Goal: Obtain resource: Download file/media

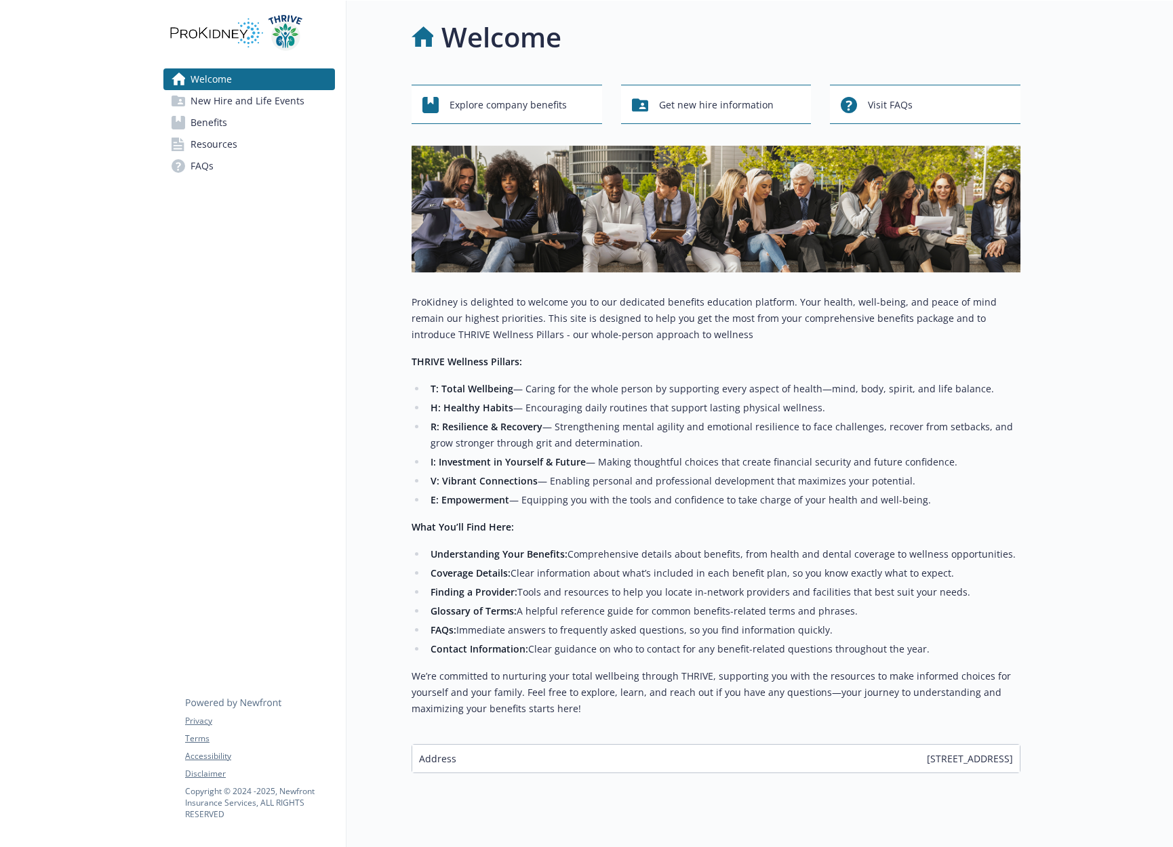
click at [247, 118] on link "Benefits" at bounding box center [248, 123] width 171 height 22
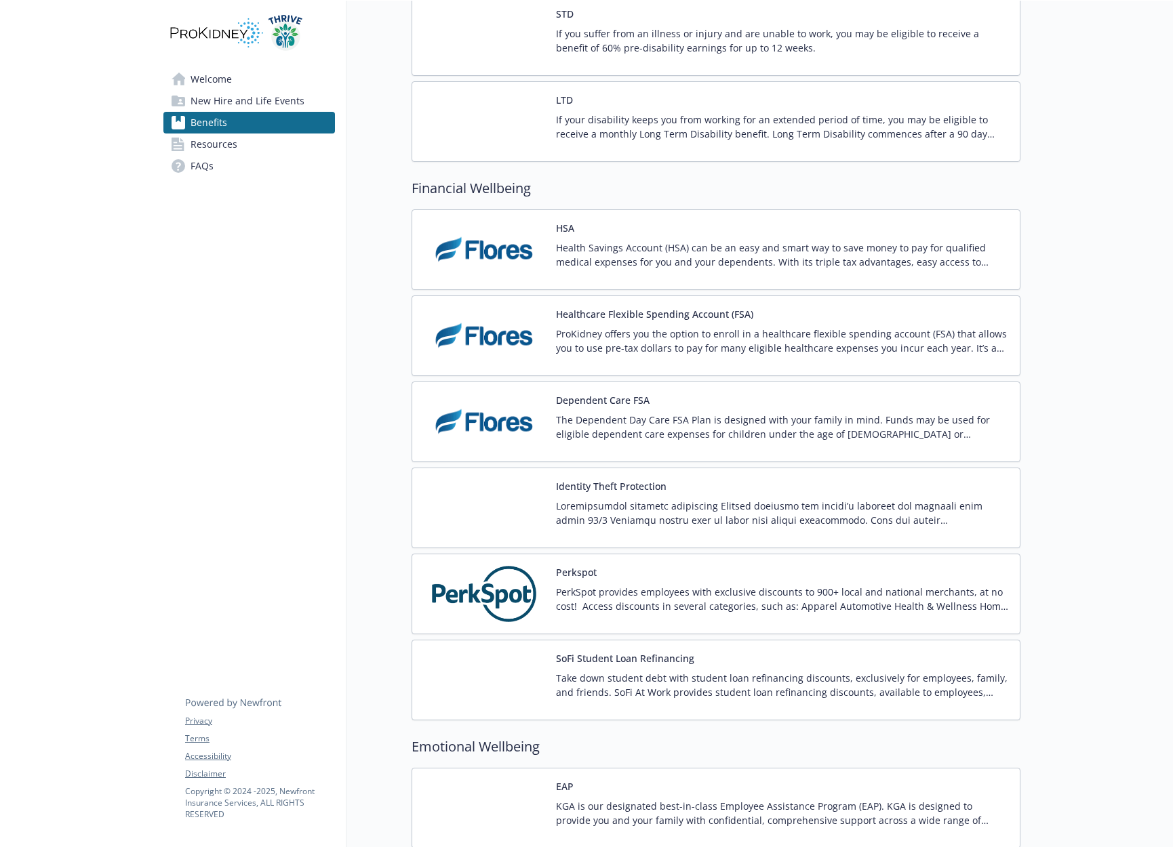
scroll to position [1024, 0]
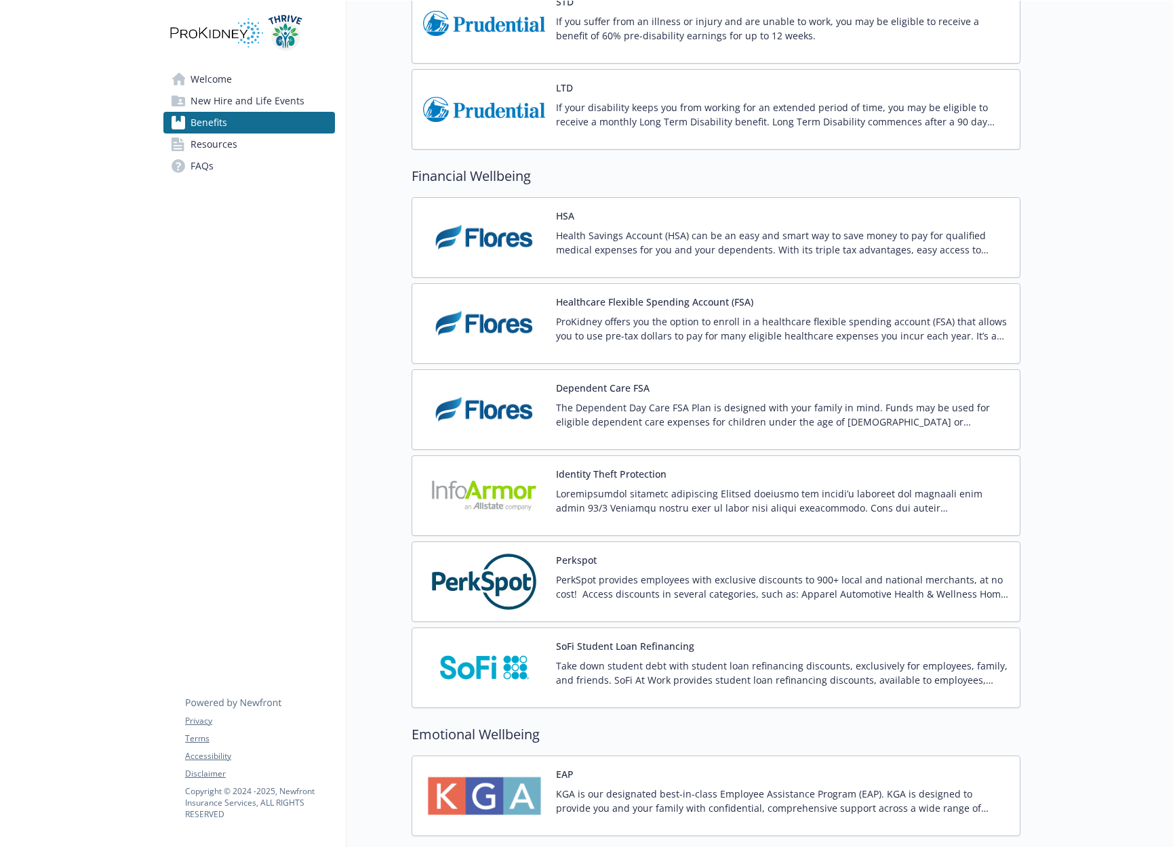
click at [785, 393] on div "Dependent Care FSA The Dependent Day Care FSA Plan is designed with your family…" at bounding box center [782, 410] width 453 height 58
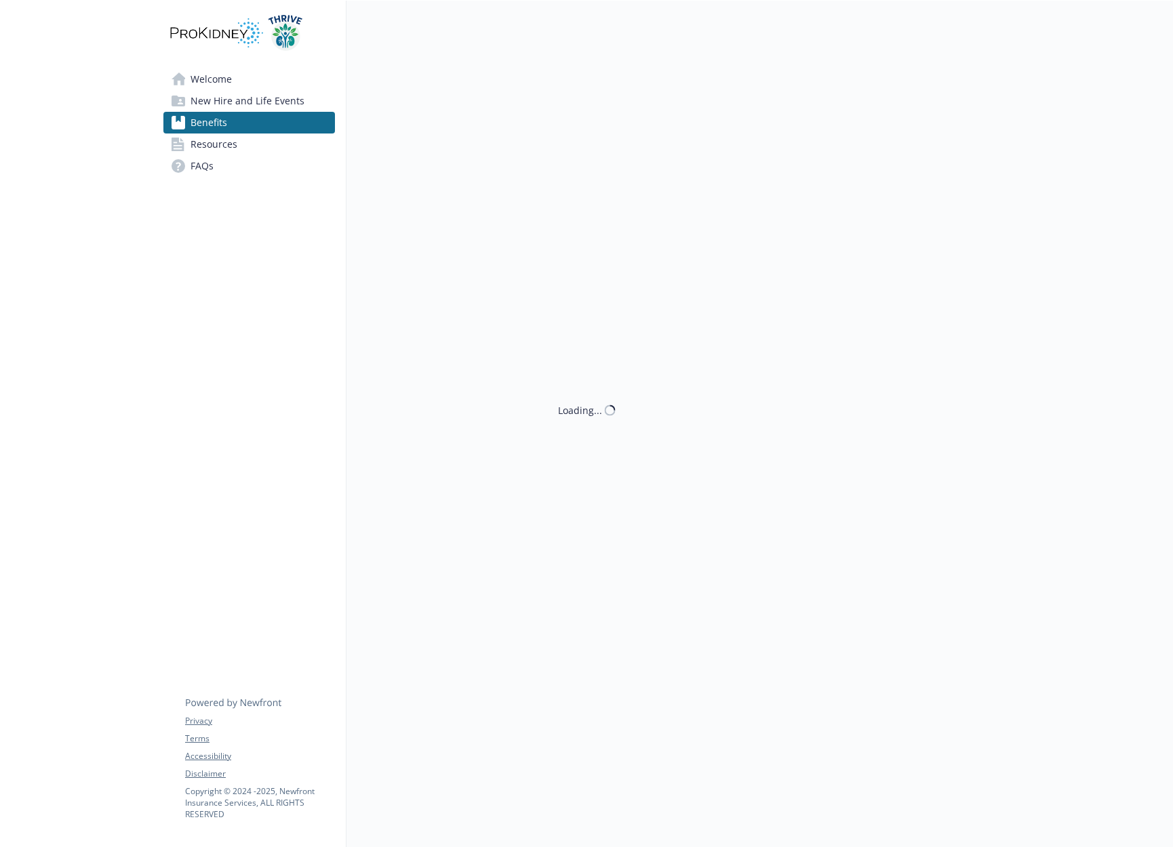
scroll to position [1024, 0]
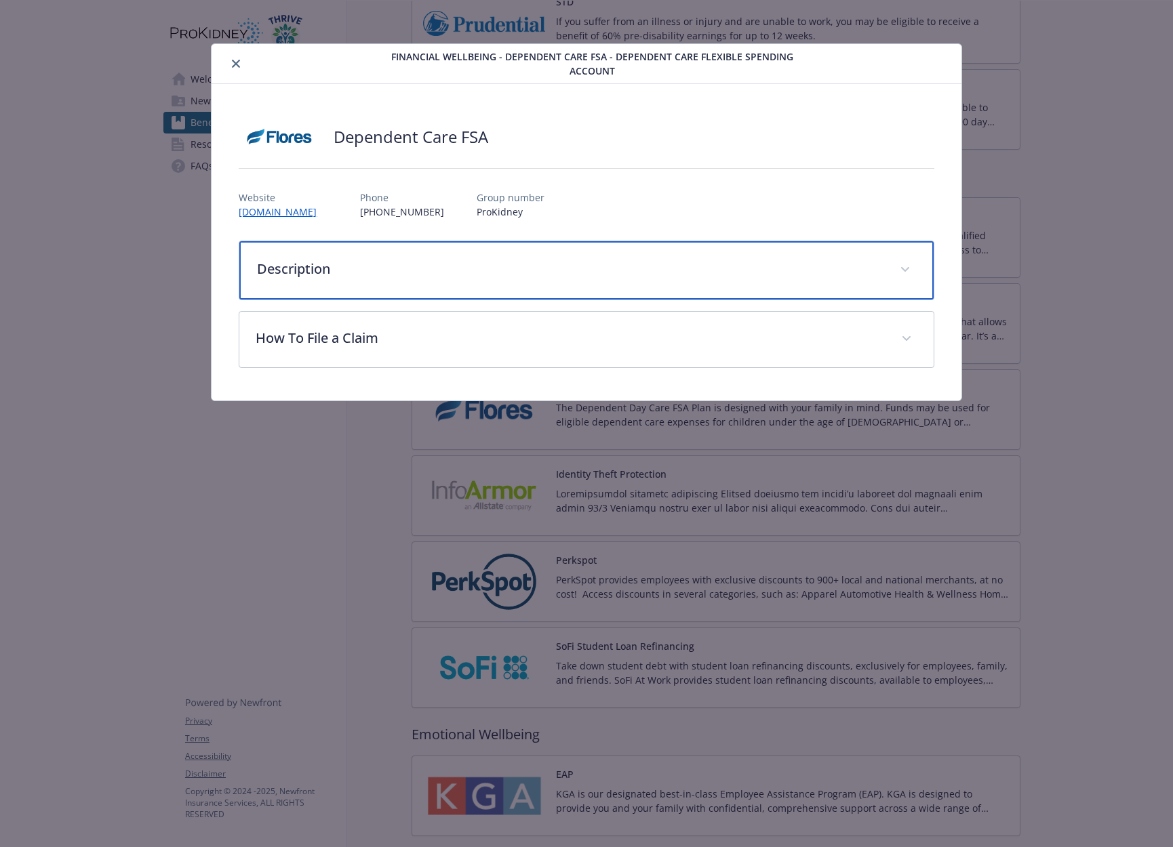
click at [468, 253] on div "Description" at bounding box center [585, 270] width 693 height 58
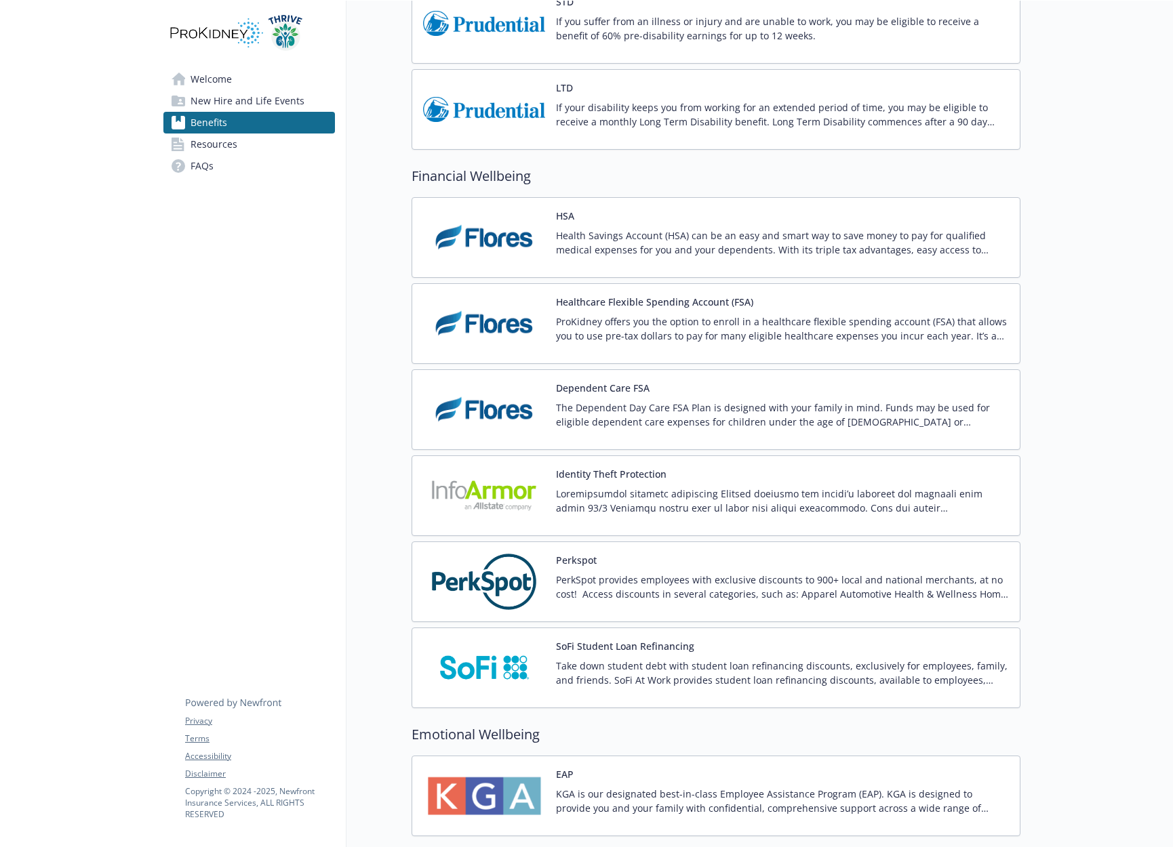
click at [660, 319] on p "ProKidney offers you the option to enroll in a healthcare flexible spending acc…" at bounding box center [782, 328] width 453 height 28
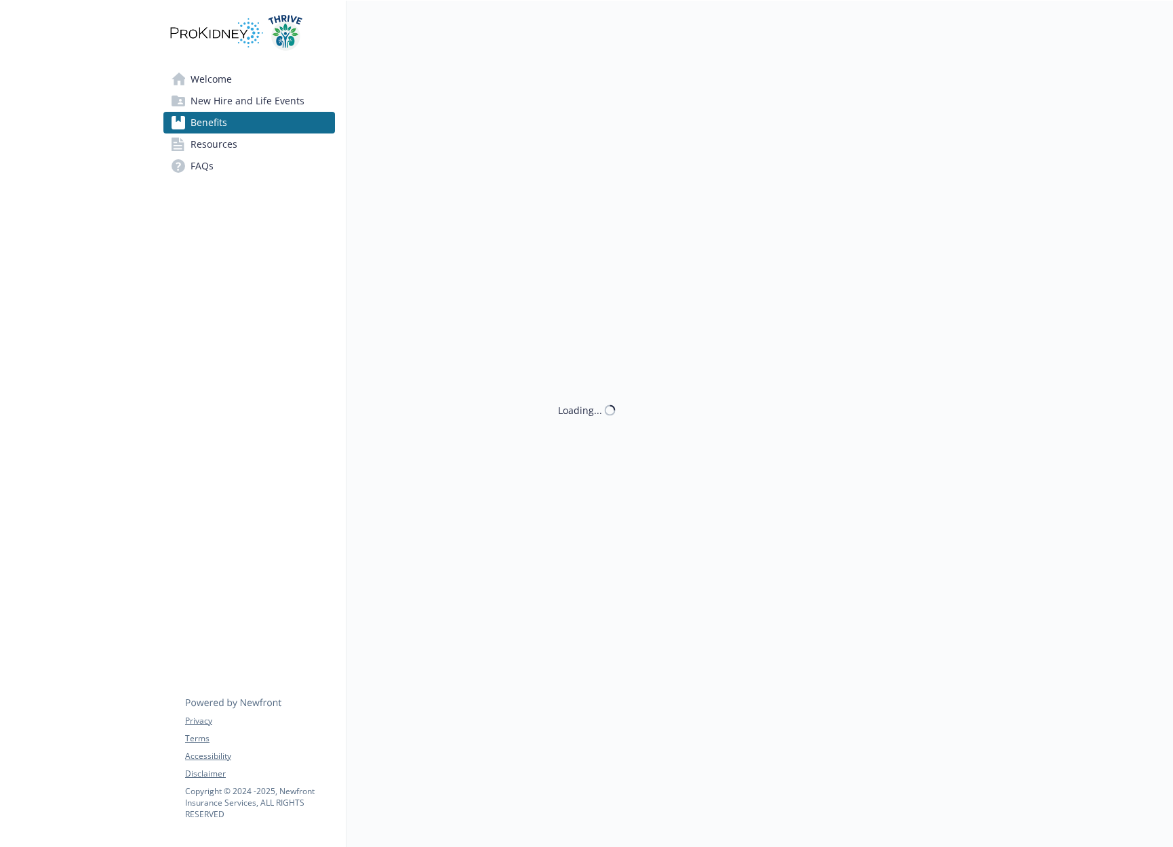
scroll to position [1024, 0]
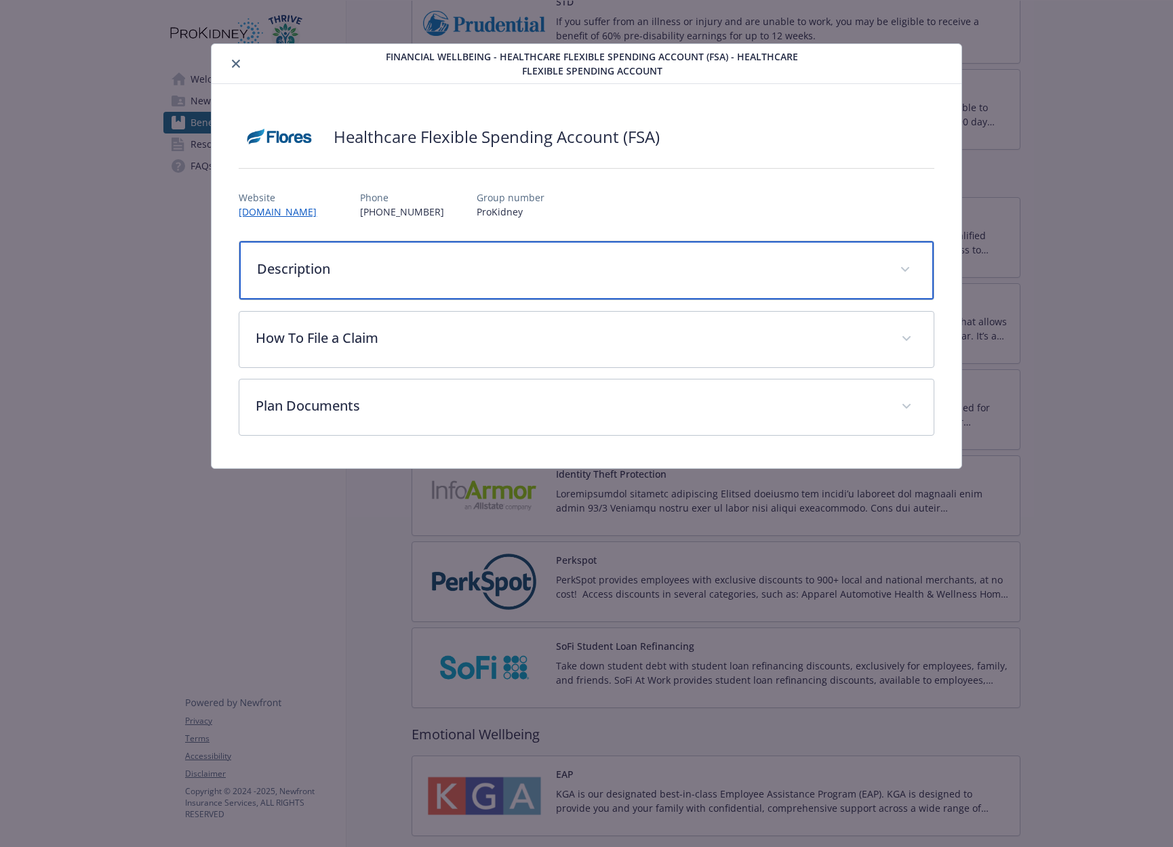
click at [633, 260] on p "Description" at bounding box center [570, 269] width 626 height 20
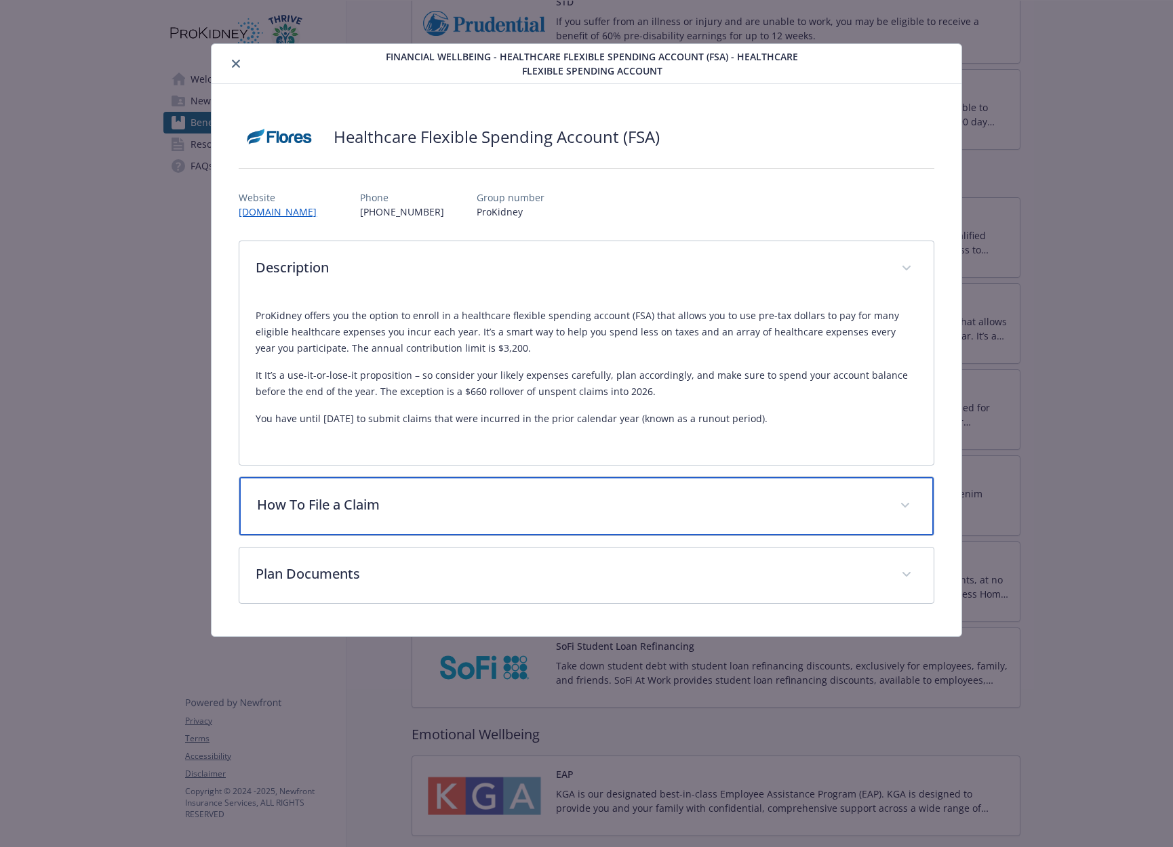
click at [476, 516] on div "How To File a Claim" at bounding box center [585, 506] width 693 height 58
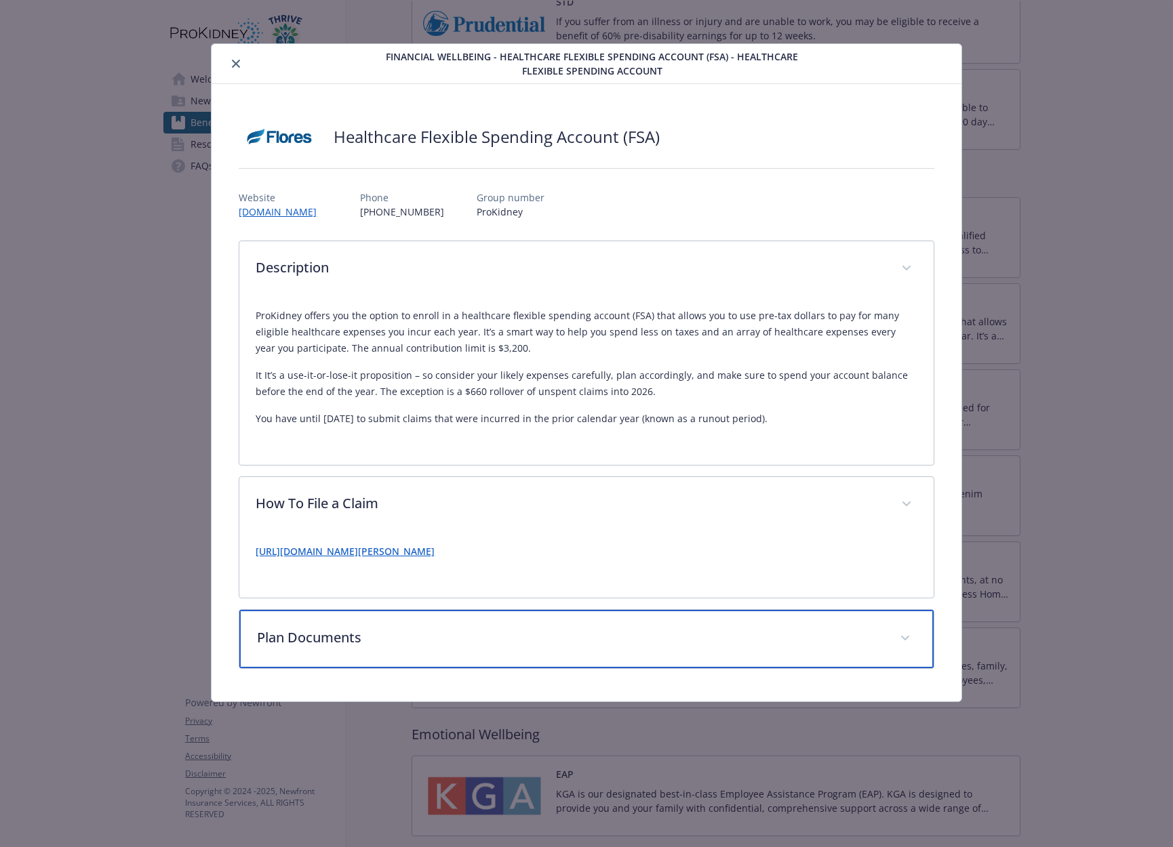
click at [491, 622] on div "Plan Documents" at bounding box center [585, 639] width 693 height 58
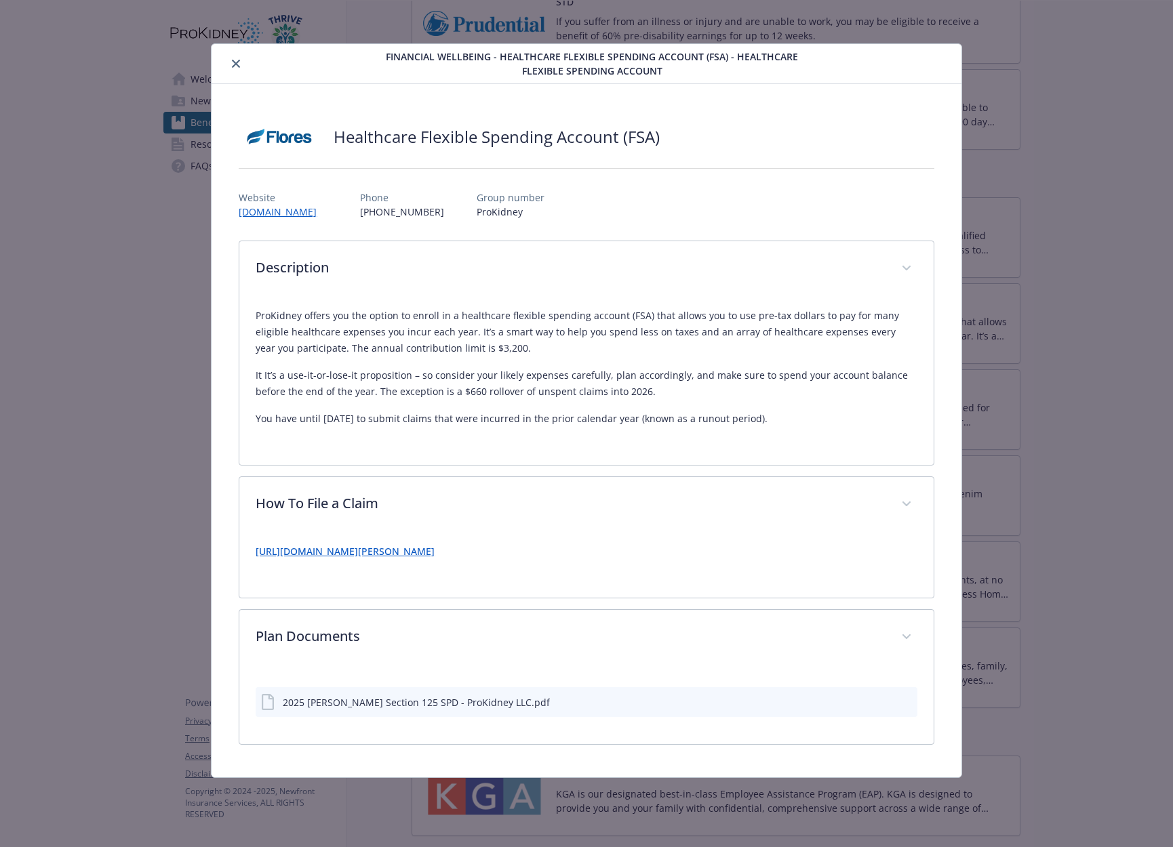
click at [474, 699] on div "2025 [PERSON_NAME] Section 125 SPD - ProKidney LLC.pdf" at bounding box center [416, 702] width 267 height 14
click at [884, 704] on icon "download file" at bounding box center [881, 701] width 11 height 11
copy link "[DOMAIN_NAME]"
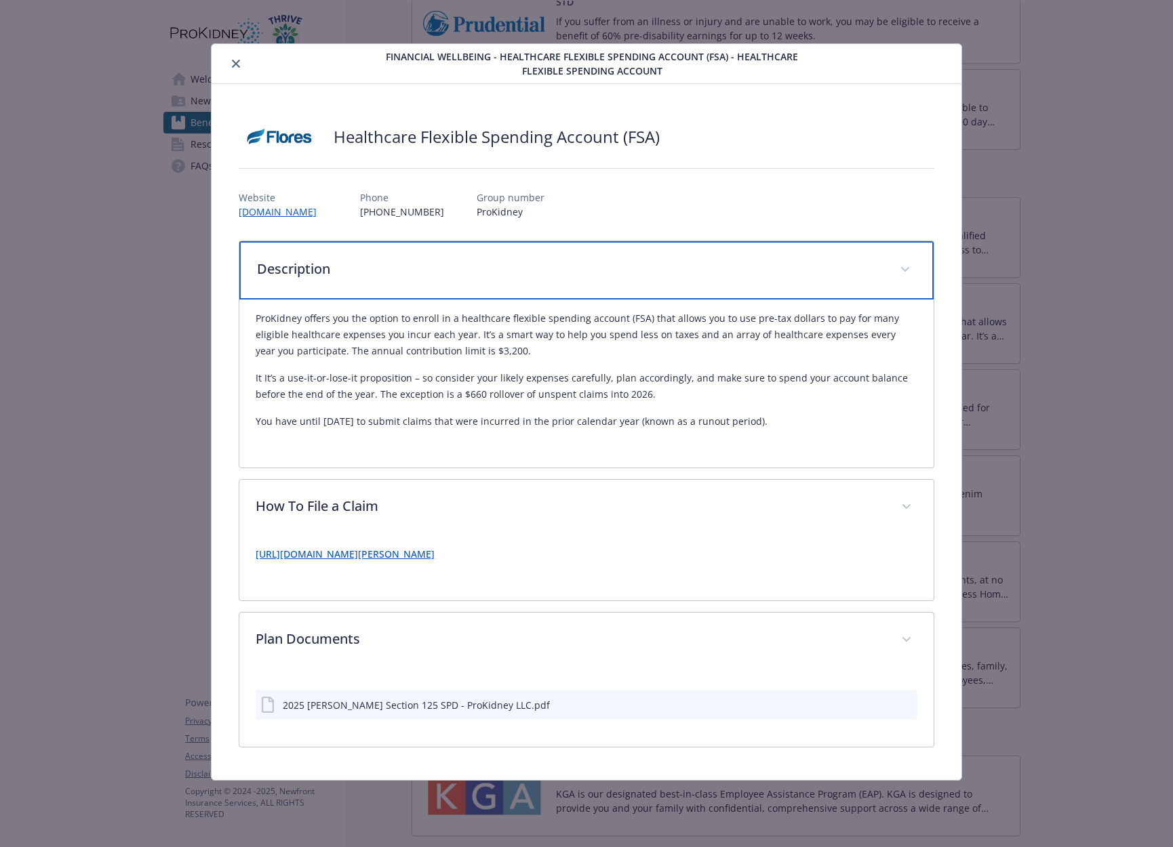
click at [519, 291] on div "Description" at bounding box center [585, 270] width 693 height 58
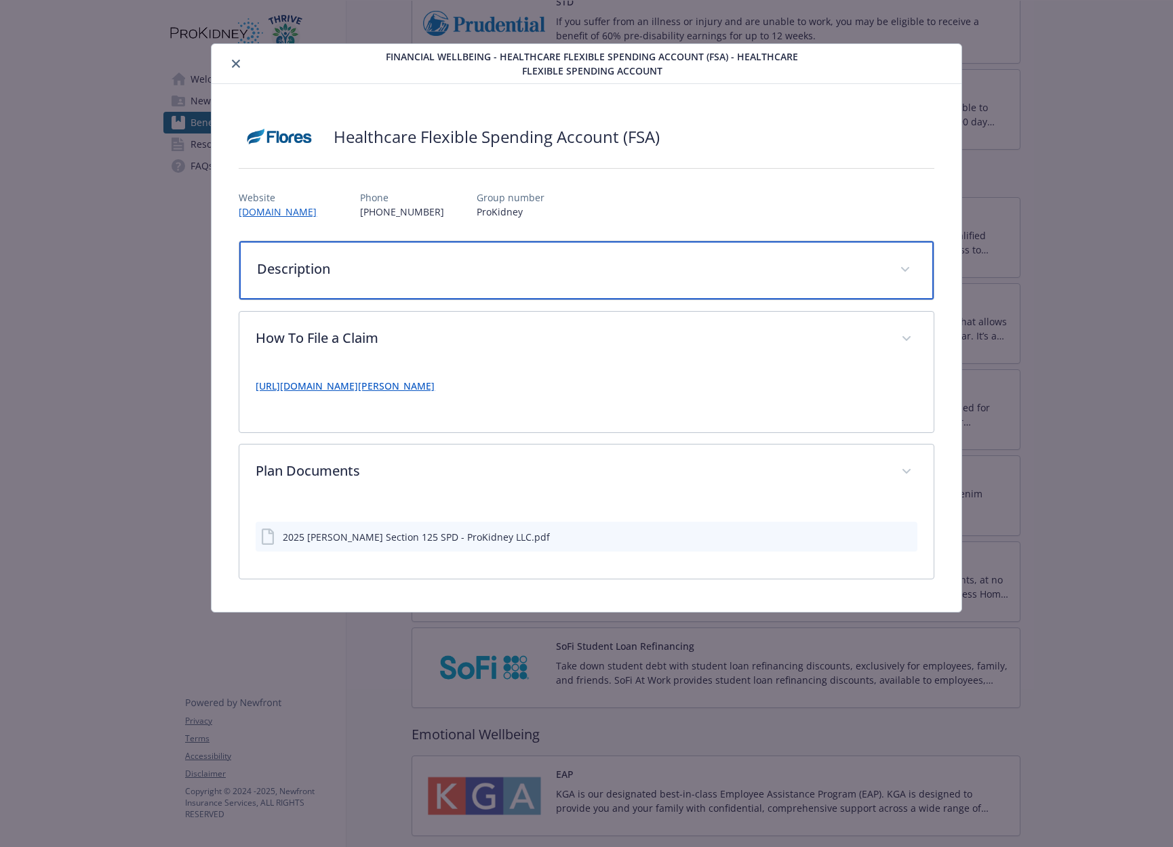
click at [296, 256] on div "Description" at bounding box center [585, 270] width 693 height 58
